Goal: Task Accomplishment & Management: Manage account settings

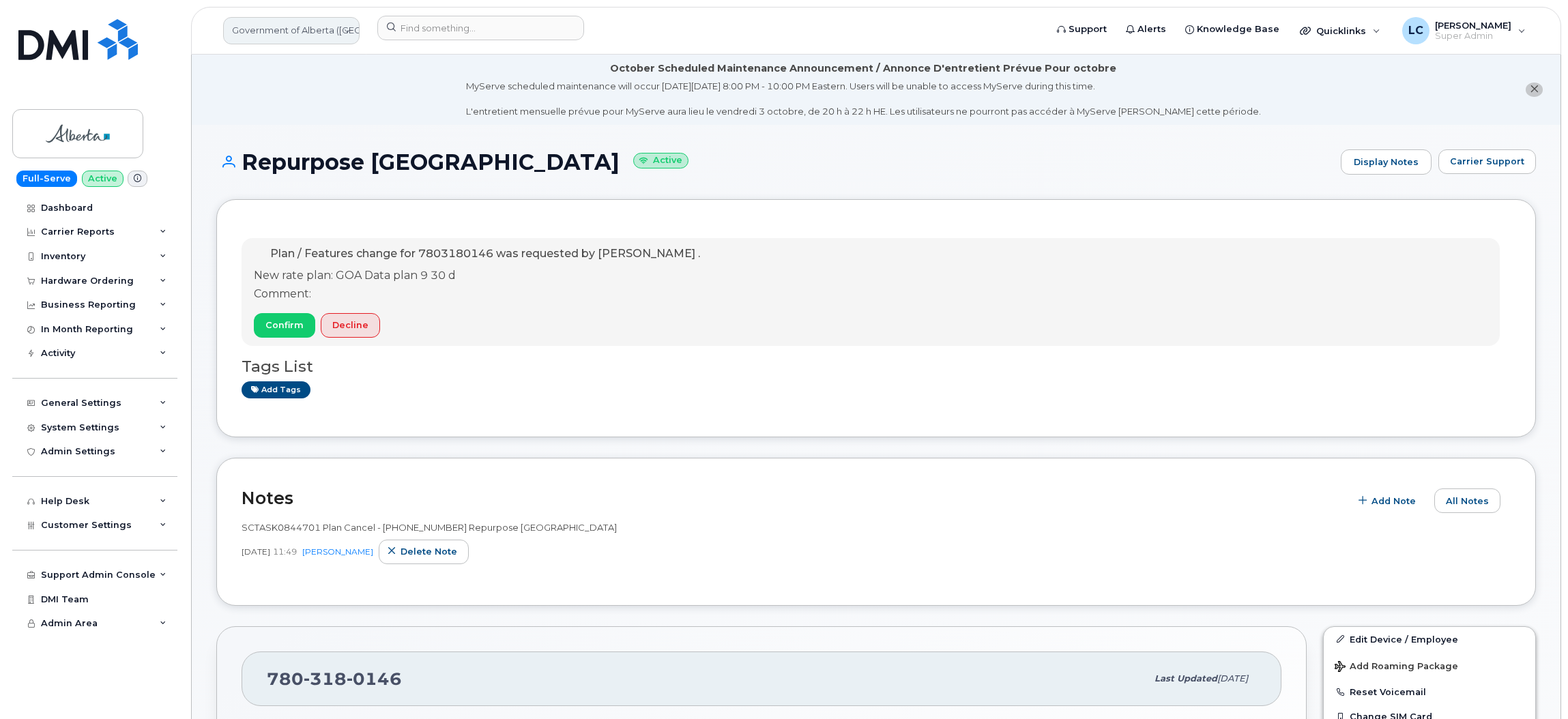
scroll to position [1339, 0]
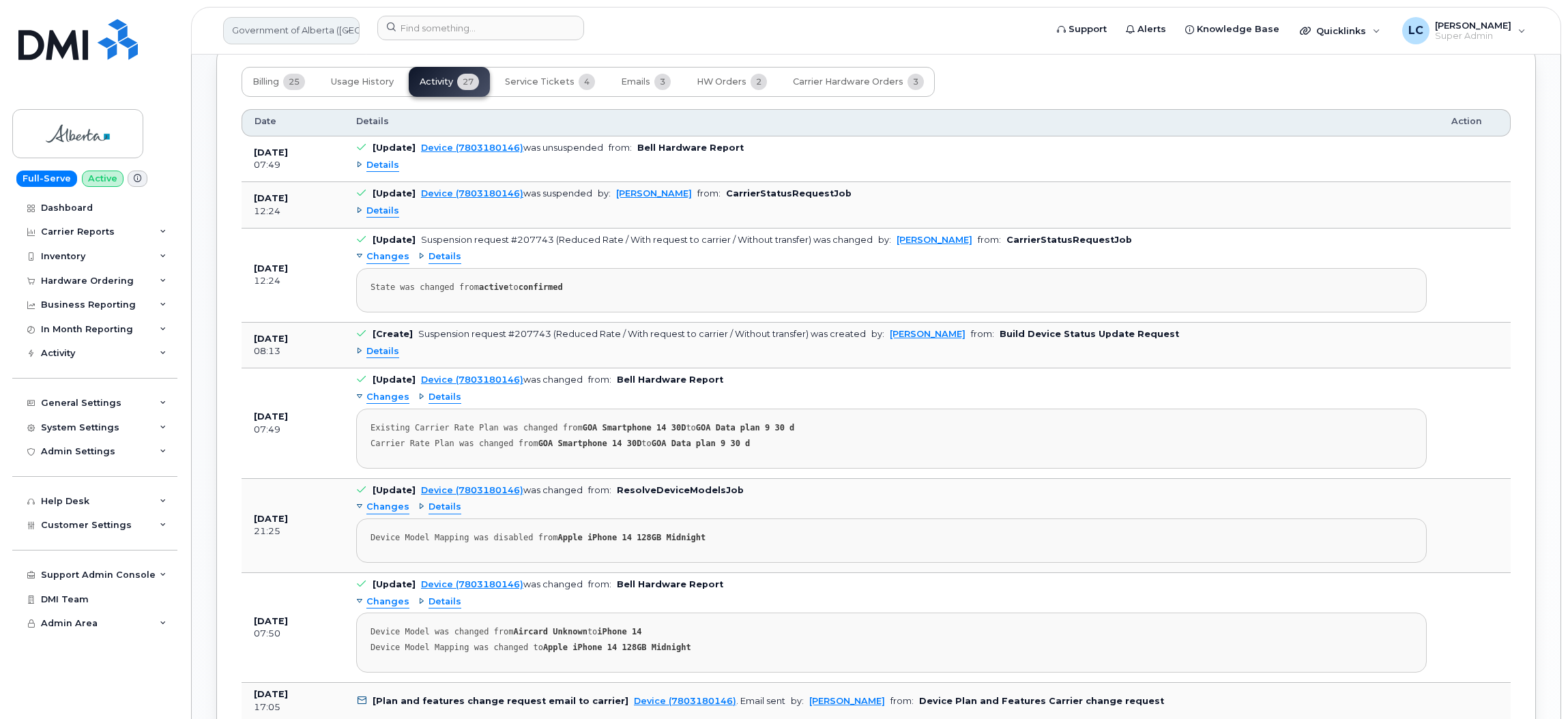
click at [350, 31] on link "Government of Alberta (GOA)" at bounding box center [291, 30] width 137 height 27
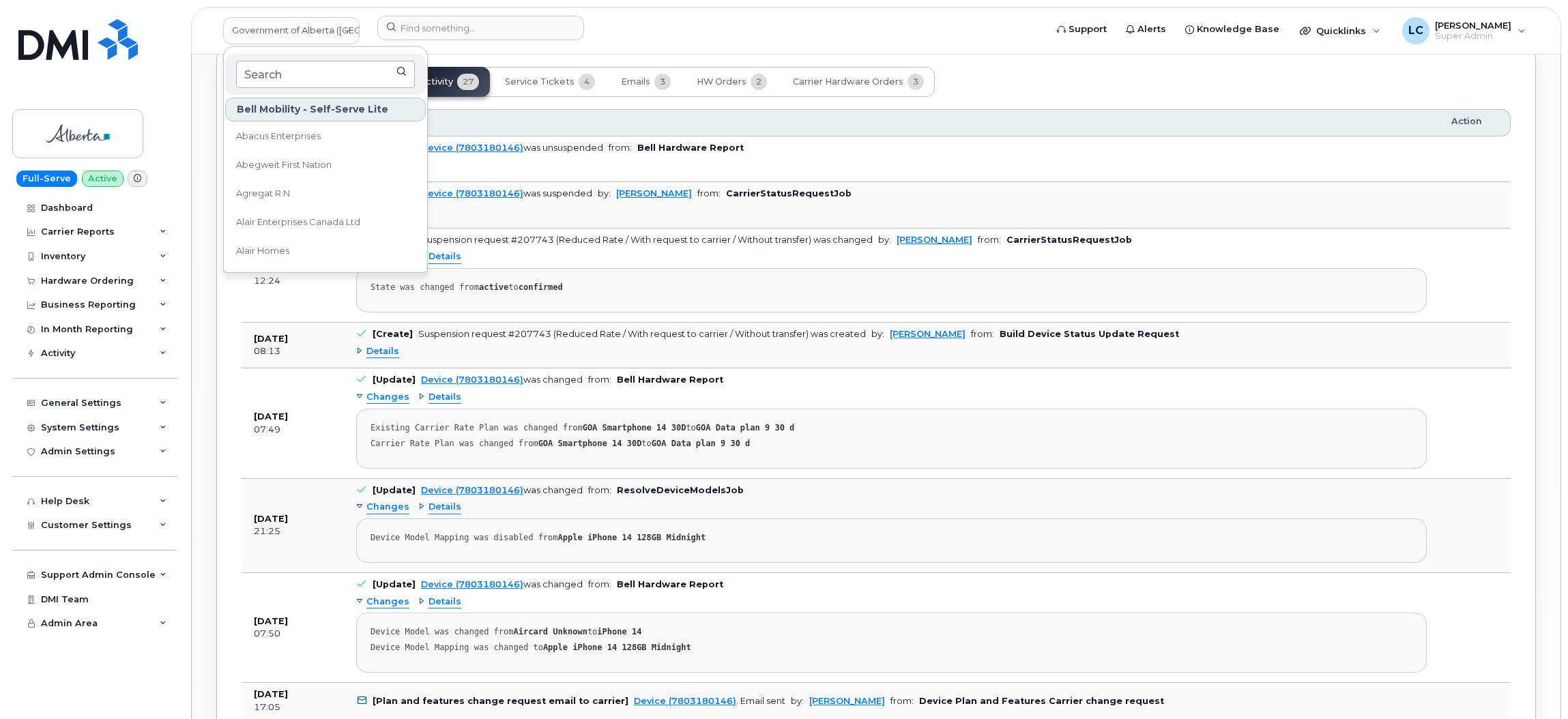
click at [298, 76] on input at bounding box center [325, 74] width 179 height 27
type input "Desjardins"
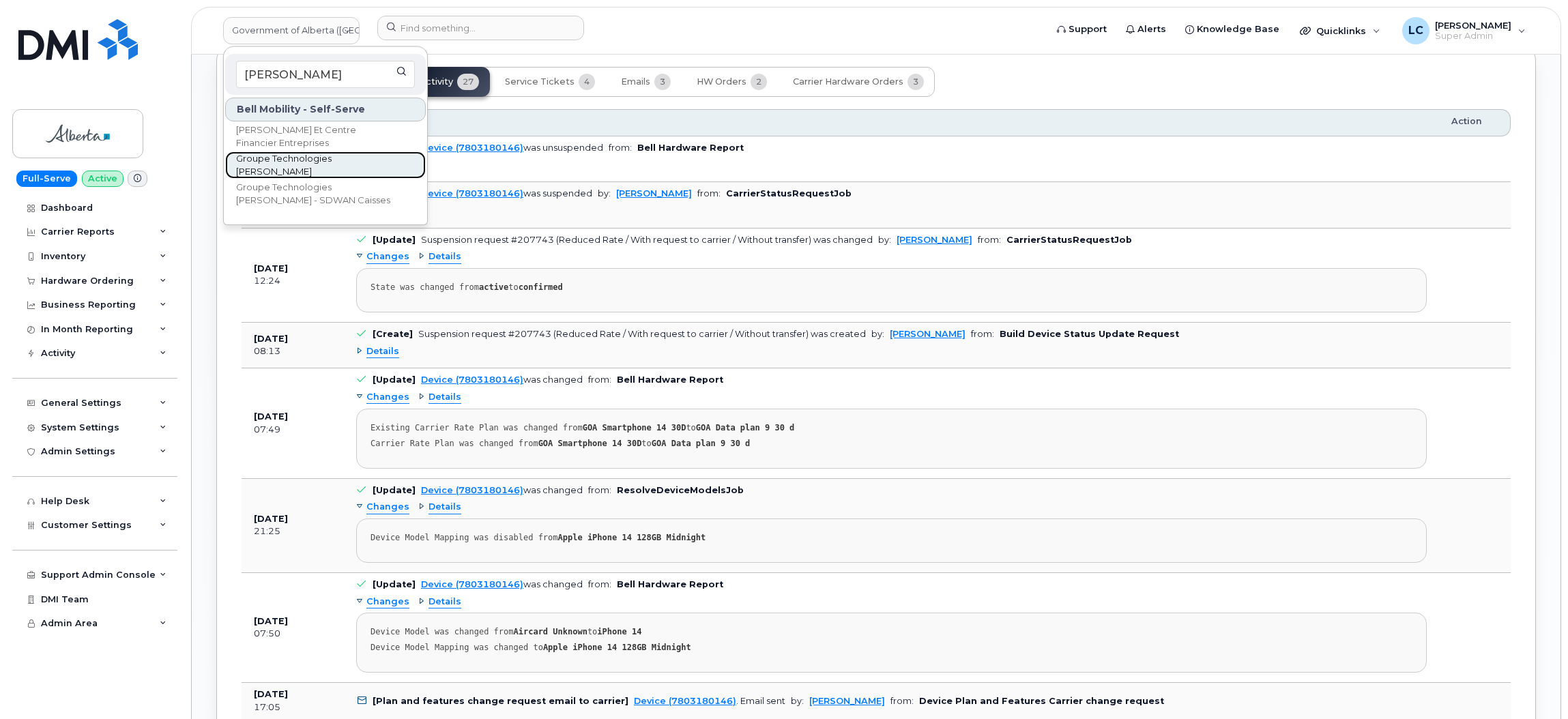
click at [346, 162] on span "Groupe Technologies [PERSON_NAME]" at bounding box center [314, 165] width 157 height 27
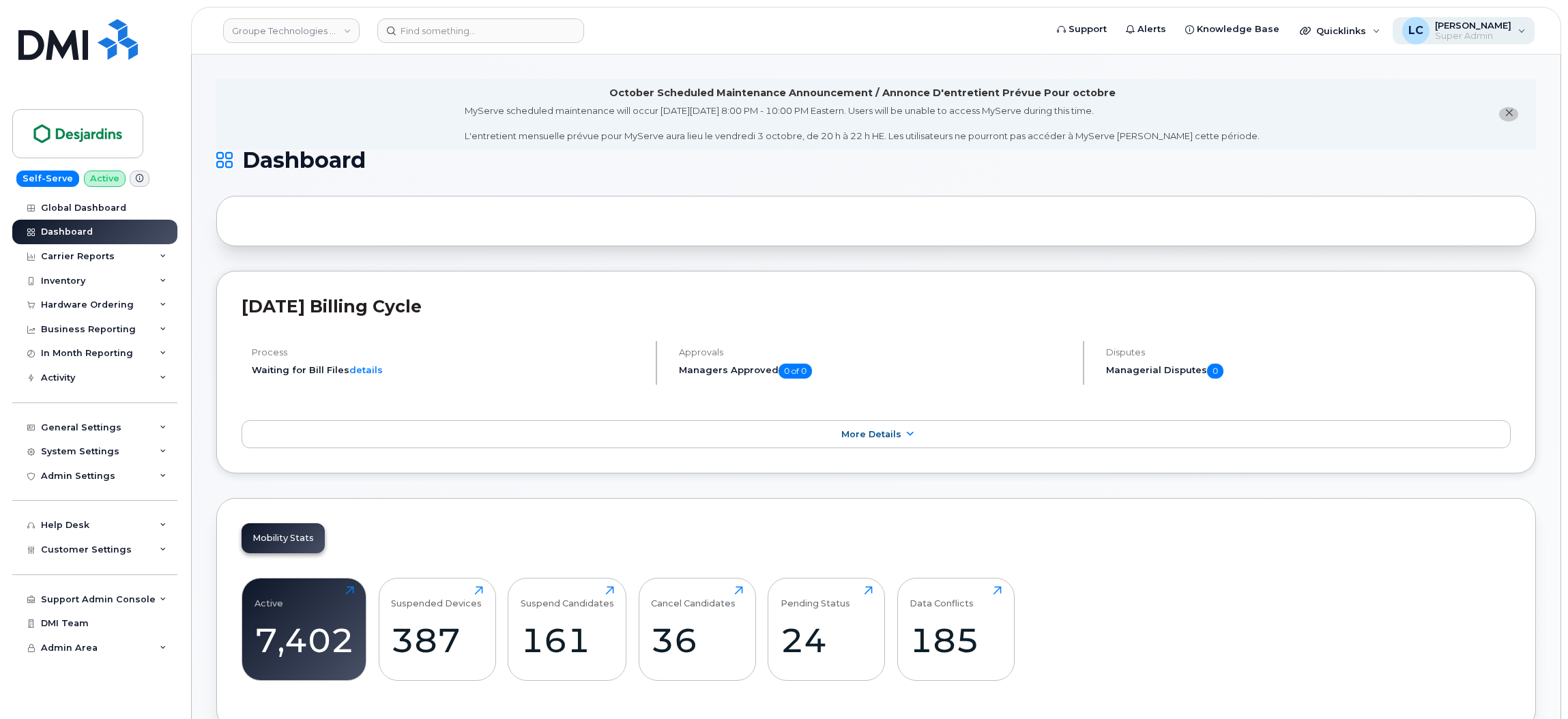
click at [1527, 36] on div "LC Logan Cole Super Admin" at bounding box center [1463, 30] width 143 height 27
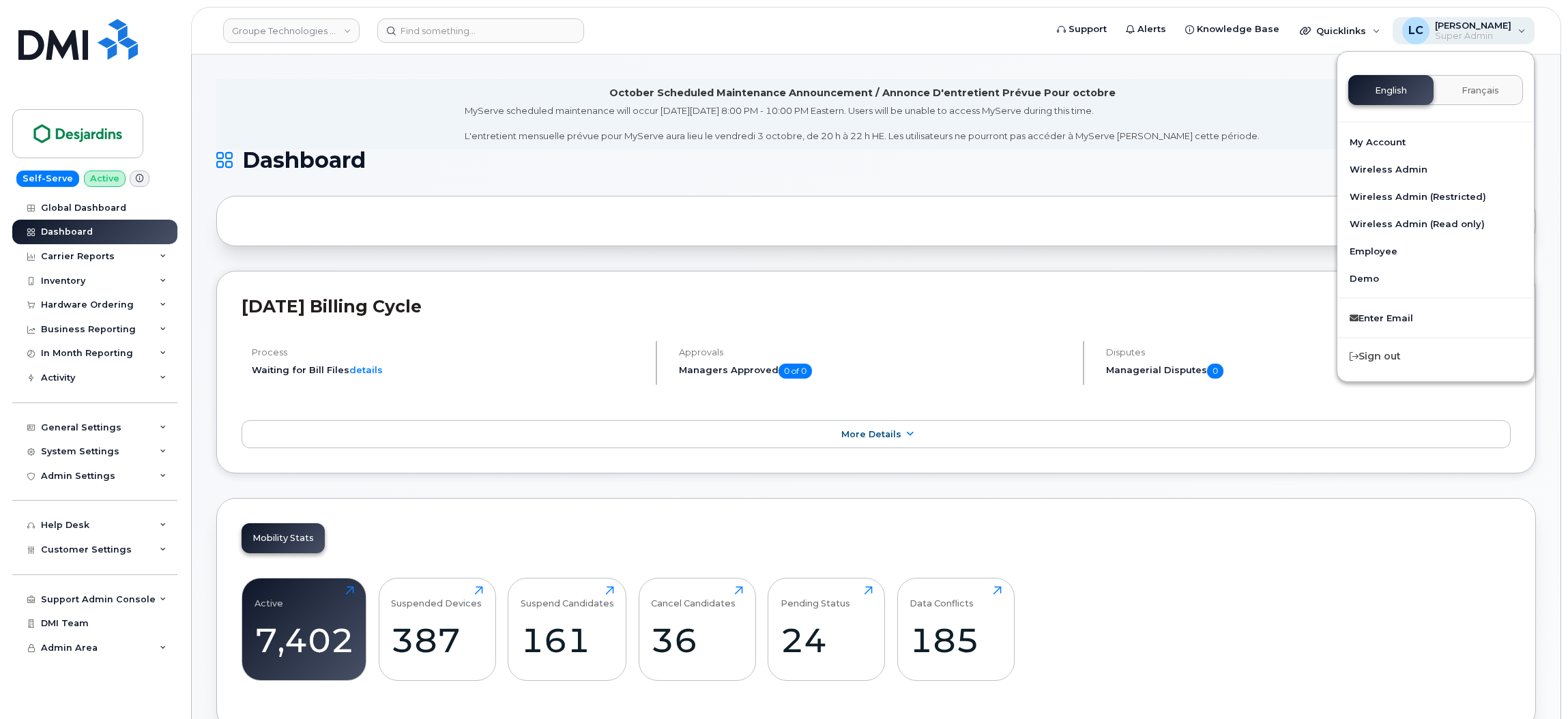
click at [1520, 35] on div "LC Logan Cole Super Admin" at bounding box center [1463, 30] width 143 height 27
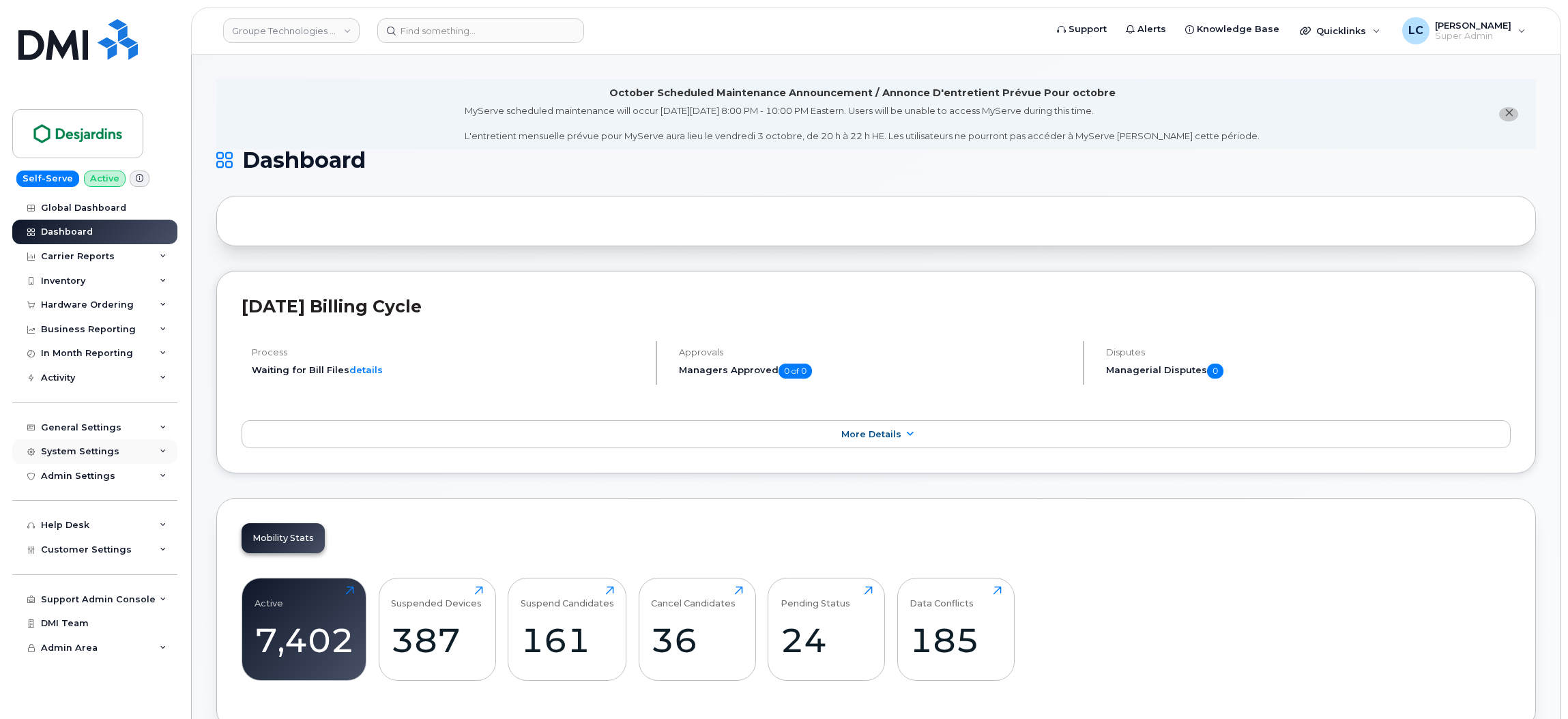
click at [95, 448] on div "System Settings" at bounding box center [80, 452] width 79 height 11
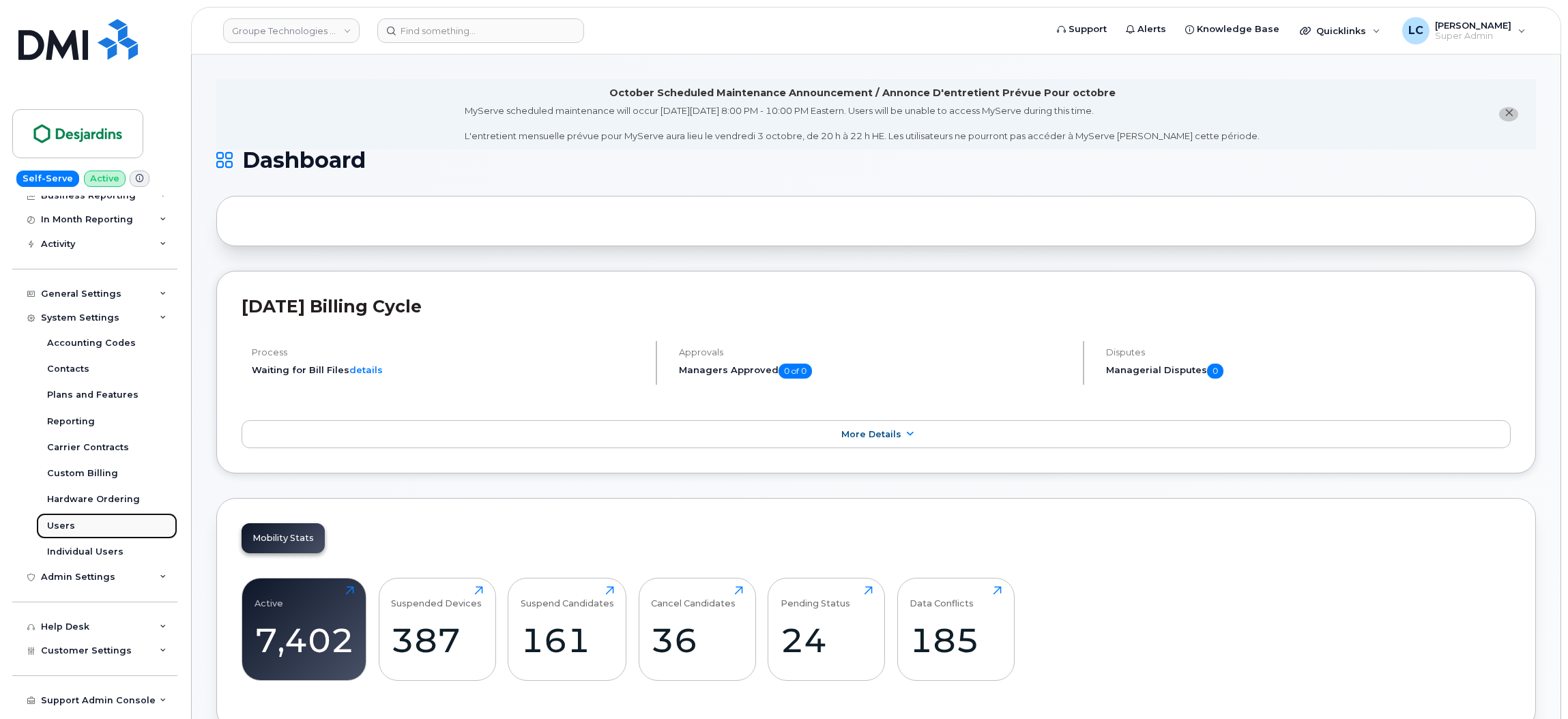
click at [65, 524] on div "Users" at bounding box center [61, 526] width 28 height 12
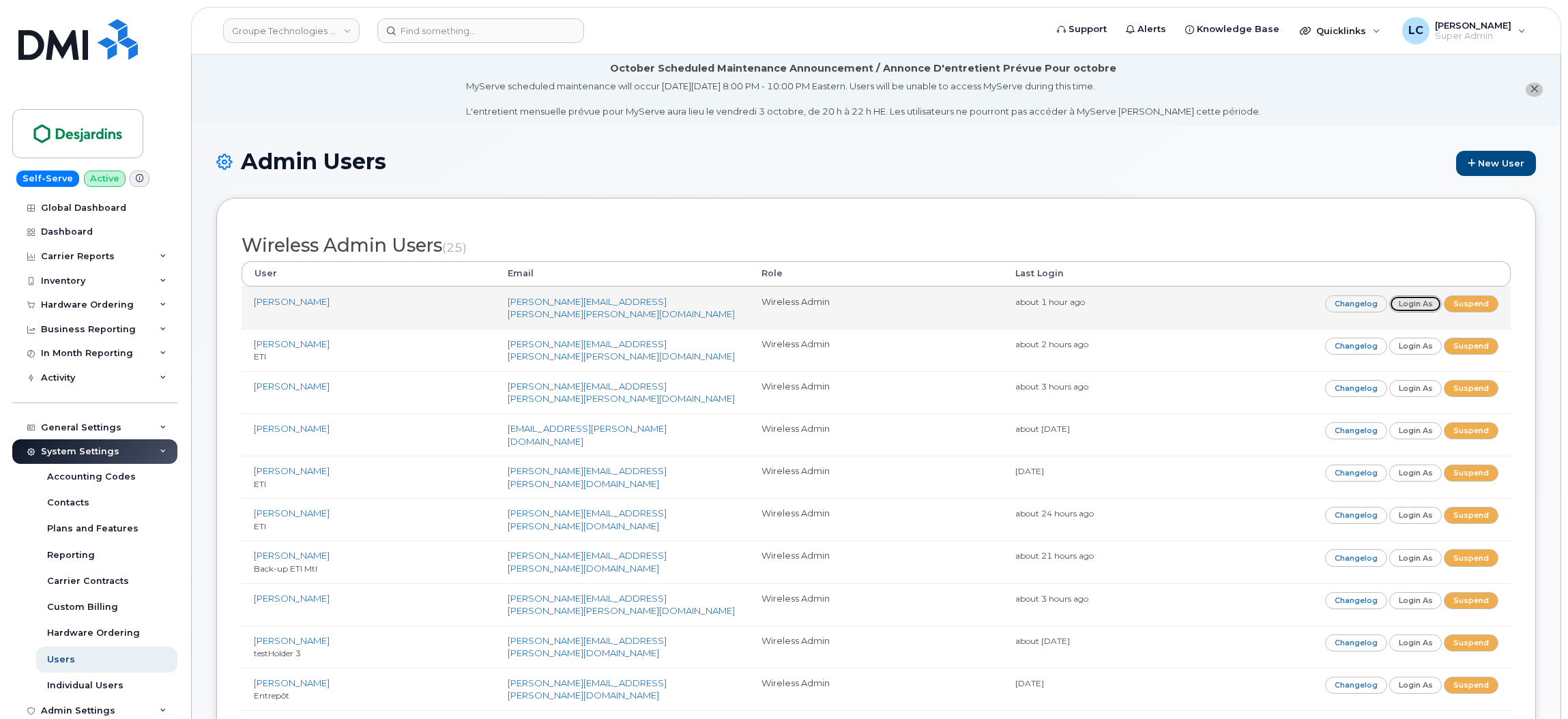
click at [1411, 305] on link "Login as" at bounding box center [1416, 304] width 53 height 17
